Goal: Task Accomplishment & Management: Complete application form

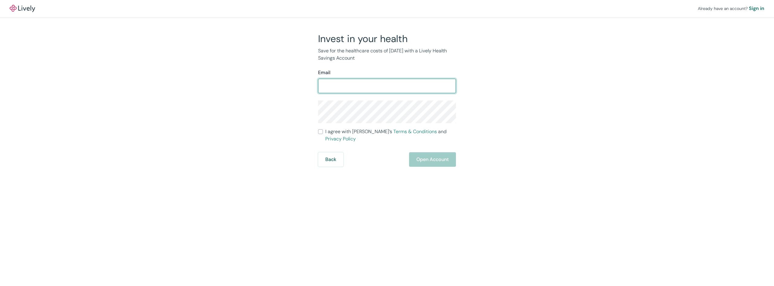
click at [348, 86] on input "Email" at bounding box center [387, 86] width 138 height 12
type input "carolhogan70@yahoo.com"
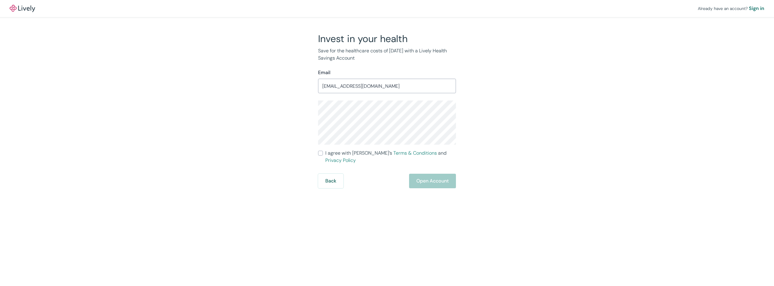
click at [264, 120] on div "Invest in your health Save for the healthcare costs of tomorrow with a Lively H…" at bounding box center [383, 110] width 290 height 155
click at [323, 153] on input "I agree with Lively’s Terms & Conditions and Privacy Policy" at bounding box center [320, 153] width 5 height 5
checkbox input "true"
click at [420, 174] on button "Open Account" at bounding box center [432, 181] width 47 height 15
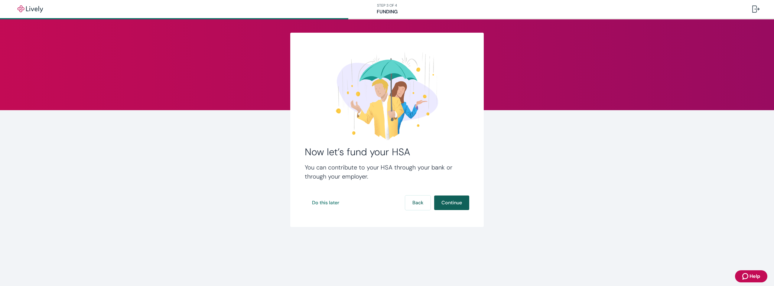
click at [449, 203] on button "Continue" at bounding box center [451, 202] width 35 height 15
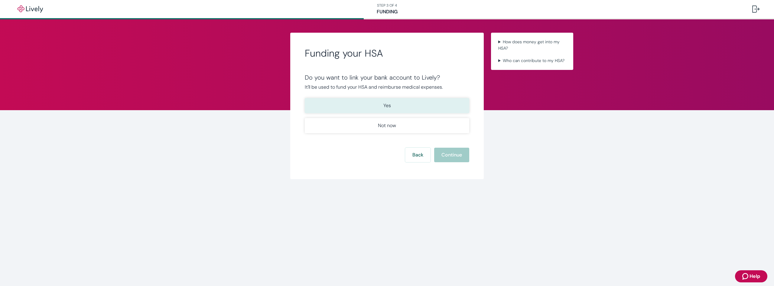
click at [384, 107] on p "Yes" at bounding box center [387, 105] width 8 height 7
click at [446, 158] on button "Continue" at bounding box center [451, 155] width 35 height 15
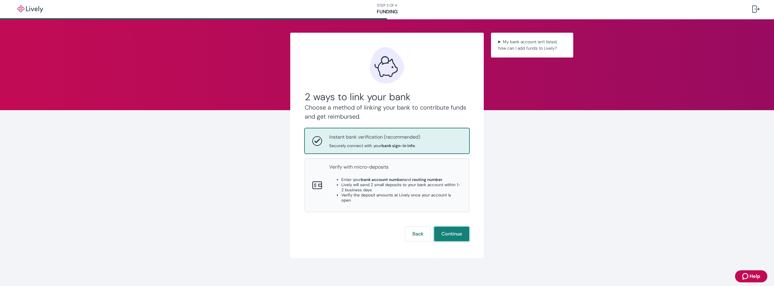
click at [448, 228] on button "Continue" at bounding box center [451, 233] width 35 height 15
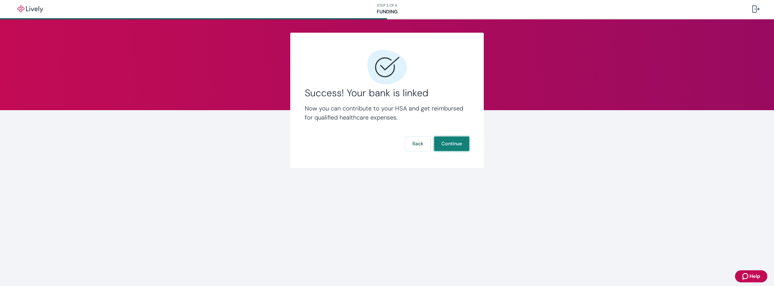
click at [451, 144] on button "Continue" at bounding box center [451, 143] width 35 height 15
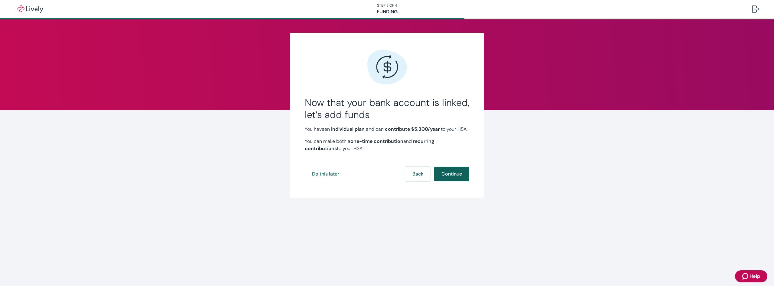
click at [451, 181] on button "Continue" at bounding box center [451, 174] width 35 height 15
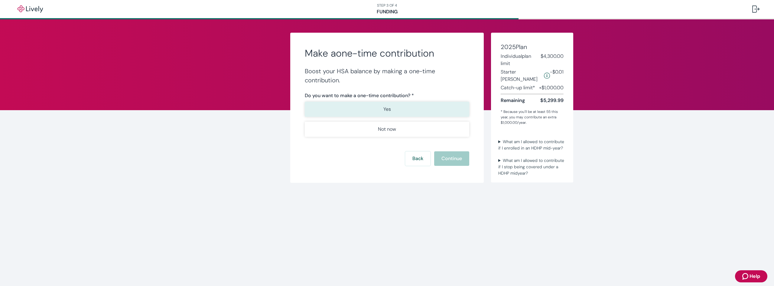
click at [391, 108] on button "Yes" at bounding box center [387, 109] width 164 height 15
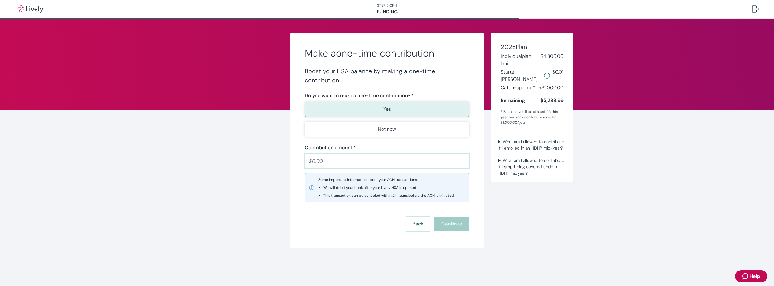
drag, startPoint x: 369, startPoint y: 164, endPoint x: 367, endPoint y: 161, distance: 4.6
click at [369, 164] on input "Contribution amount   *" at bounding box center [387, 161] width 164 height 12
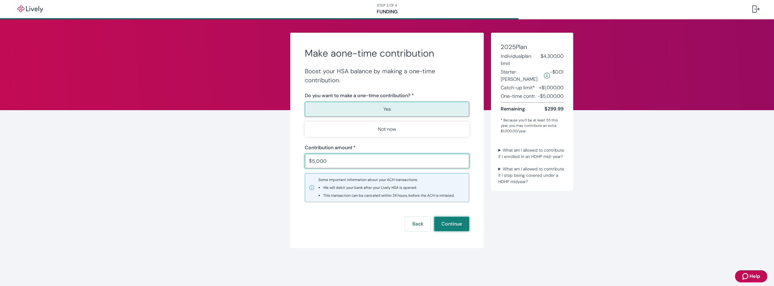
type input "5,000.00"
click at [455, 224] on button "Continue" at bounding box center [451, 223] width 35 height 15
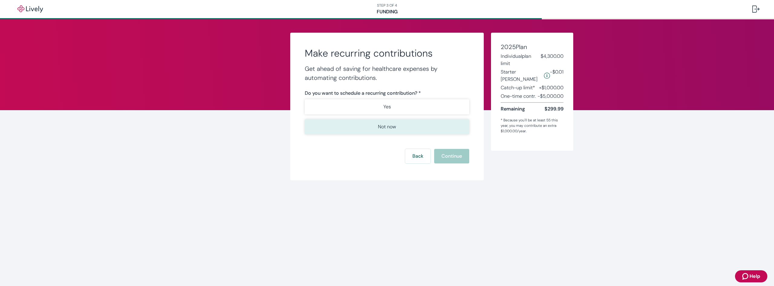
click at [385, 126] on p "Not now" at bounding box center [387, 126] width 18 height 7
click at [445, 159] on button "Continue" at bounding box center [451, 156] width 35 height 15
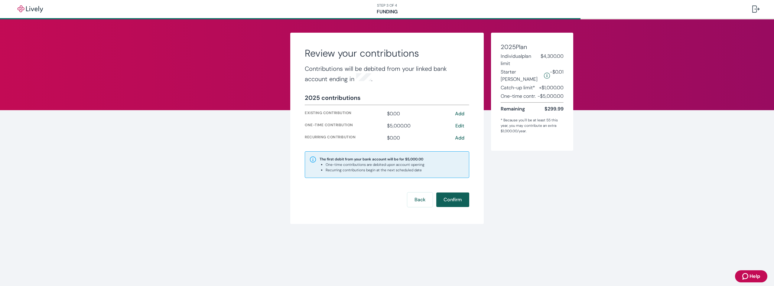
click at [453, 201] on button "Confirm" at bounding box center [452, 199] width 33 height 15
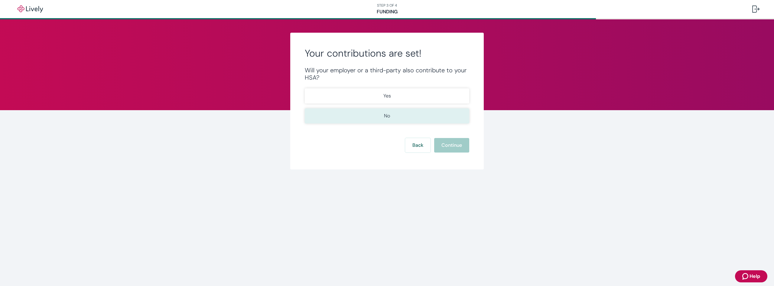
click at [383, 118] on button "No" at bounding box center [387, 115] width 164 height 15
click at [451, 142] on button "Continue" at bounding box center [451, 145] width 35 height 15
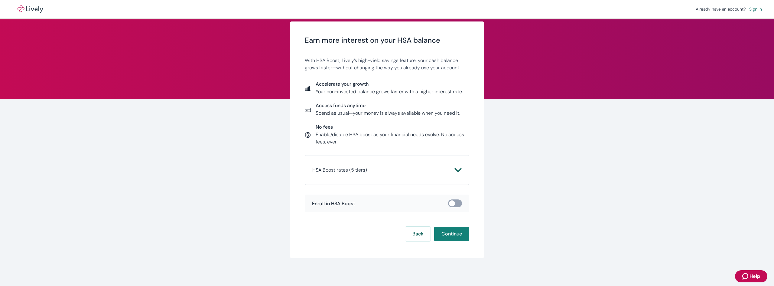
scroll to position [12, 0]
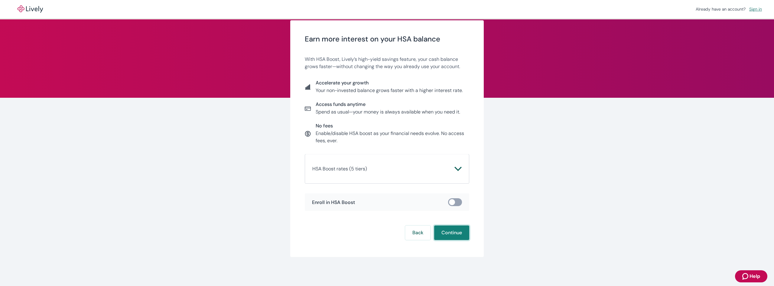
click at [449, 231] on button "Continue" at bounding box center [451, 232] width 35 height 15
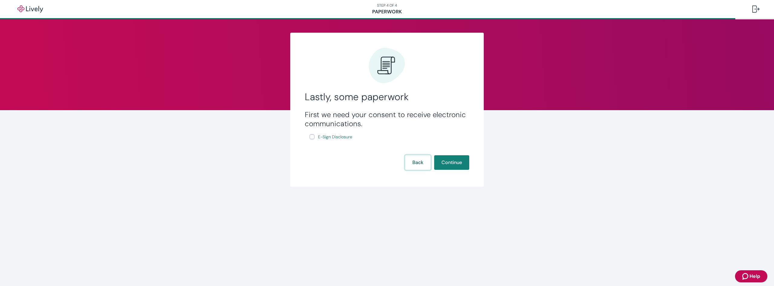
click at [413, 166] on button "Back" at bounding box center [417, 162] width 25 height 15
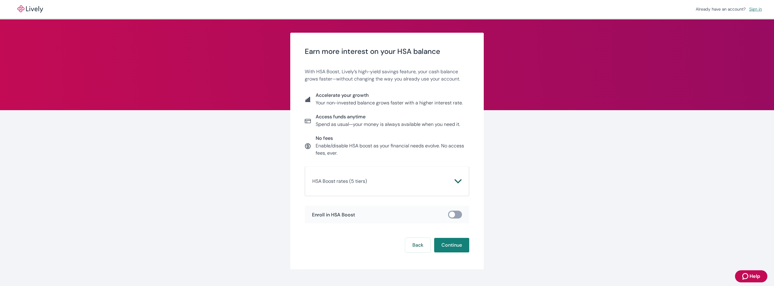
click at [457, 180] on icon "Chevron icon" at bounding box center [457, 180] width 7 height 7
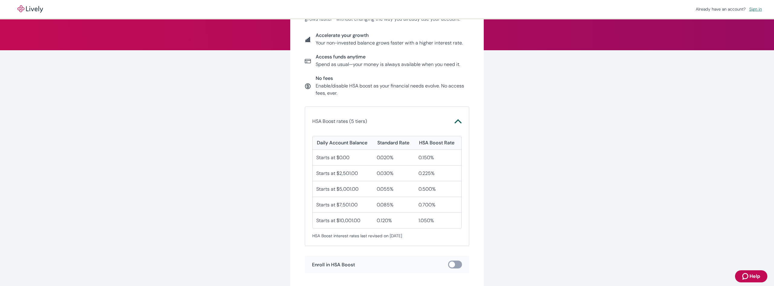
scroll to position [60, 0]
click at [454, 122] on icon "Chevron icon" at bounding box center [457, 120] width 7 height 7
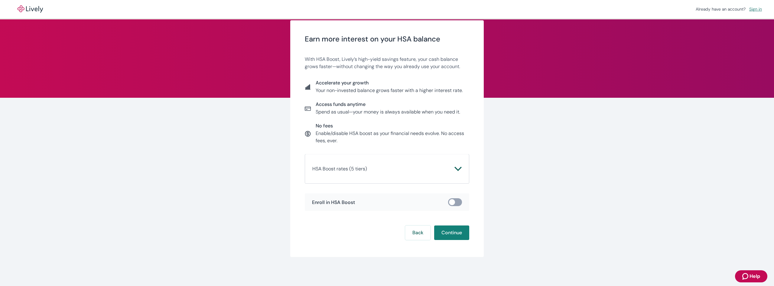
scroll to position [12, 0]
click at [455, 200] on input "checkbox" at bounding box center [452, 202] width 18 height 6
checkbox input "true"
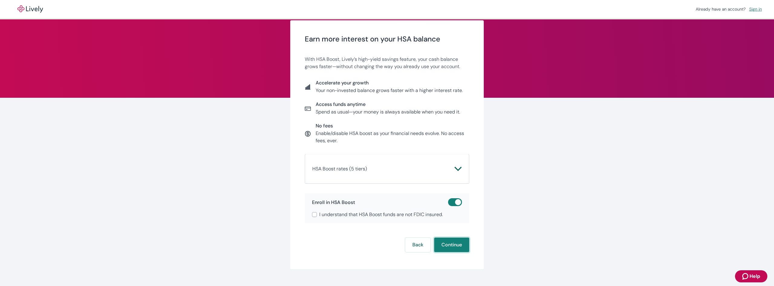
click at [452, 248] on button "Continue" at bounding box center [451, 244] width 35 height 15
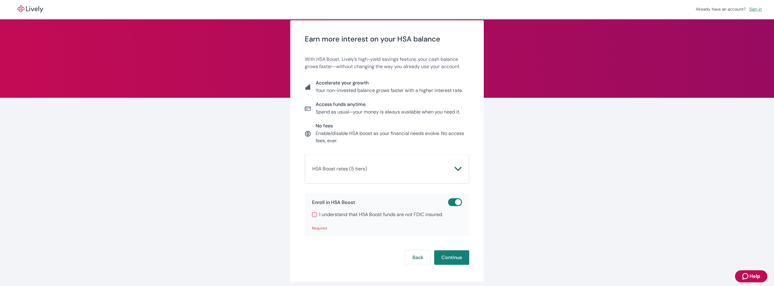
click at [313, 215] on input "I understand that HSA Boost funds are not FDIC insured." at bounding box center [314, 214] width 5 height 5
checkbox input "true"
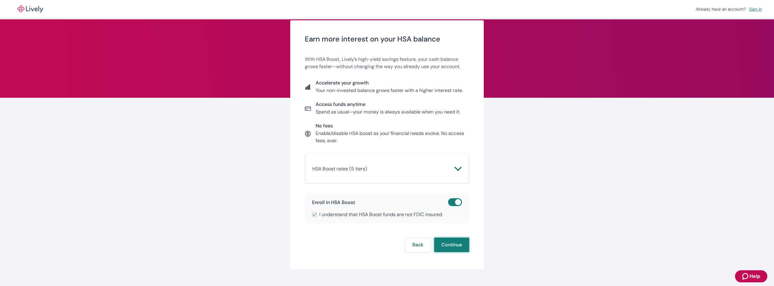
click at [452, 246] on button "Continue" at bounding box center [451, 244] width 35 height 15
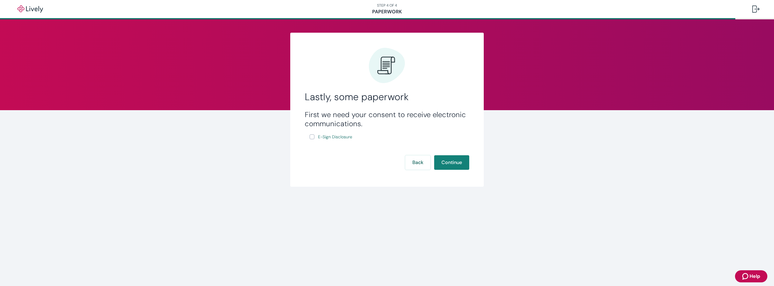
click at [313, 137] on input "E-Sign Disclosure" at bounding box center [312, 136] width 5 height 5
checkbox input "true"
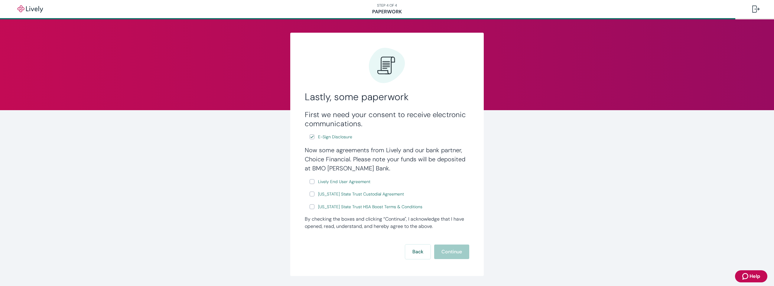
click at [310, 181] on input "Lively End User Agreement" at bounding box center [312, 181] width 5 height 5
checkbox input "true"
click at [310, 192] on input "[US_STATE] State Trust Custodial Agreement" at bounding box center [312, 193] width 5 height 5
checkbox input "true"
click at [310, 208] on input "[US_STATE] State Trust HSA Boost Terms & Conditions" at bounding box center [312, 206] width 5 height 5
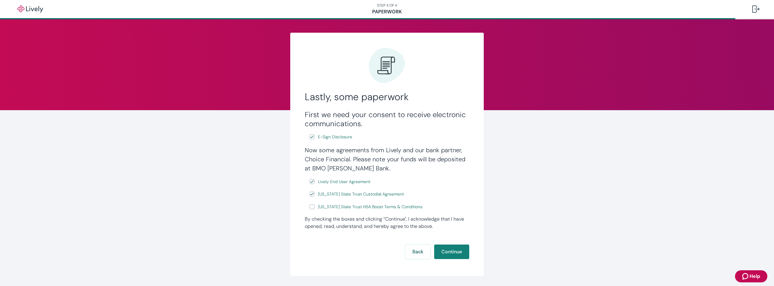
checkbox input "true"
click at [452, 252] on button "Continue" at bounding box center [451, 251] width 35 height 15
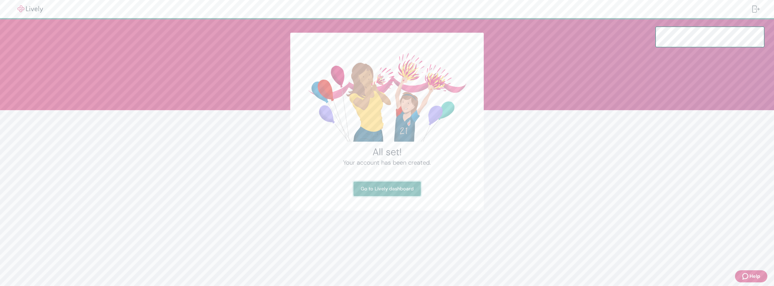
click at [389, 190] on link "Go to Lively dashboard" at bounding box center [386, 188] width 67 height 15
